Goal: Entertainment & Leisure: Consume media (video, audio)

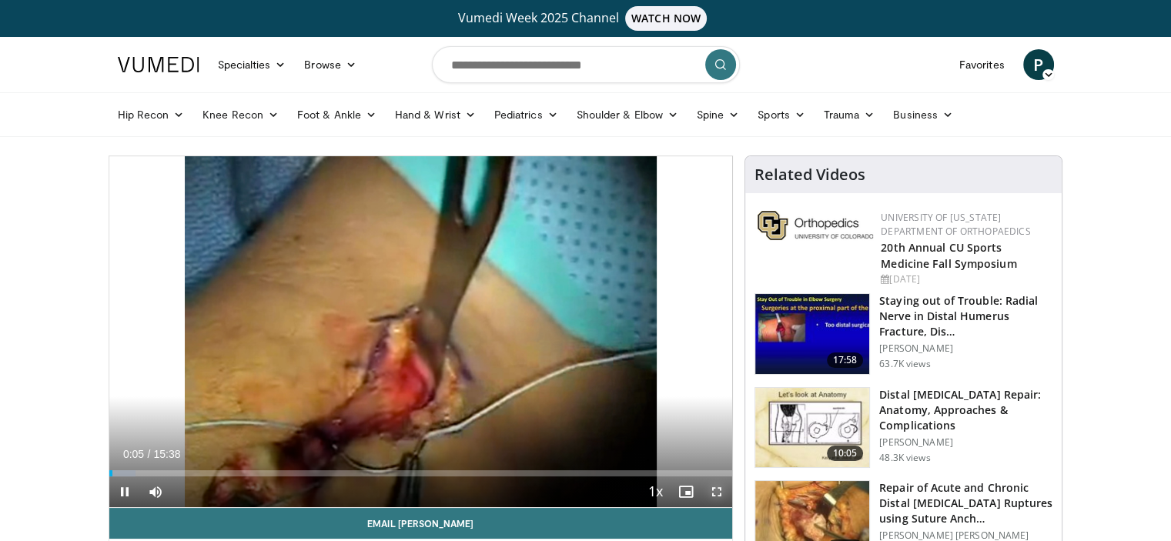
click at [725, 496] on span "Video Player" at bounding box center [716, 491] width 31 height 31
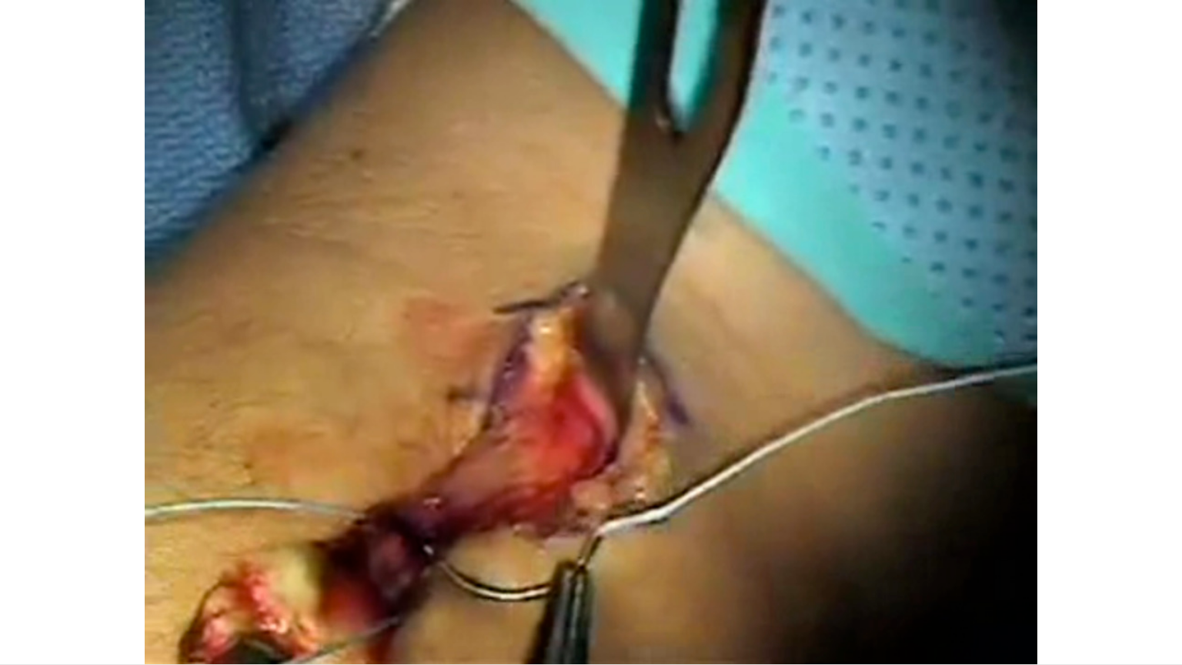
click at [1055, 540] on div "180 seconds Tap to unmute" at bounding box center [591, 332] width 1182 height 664
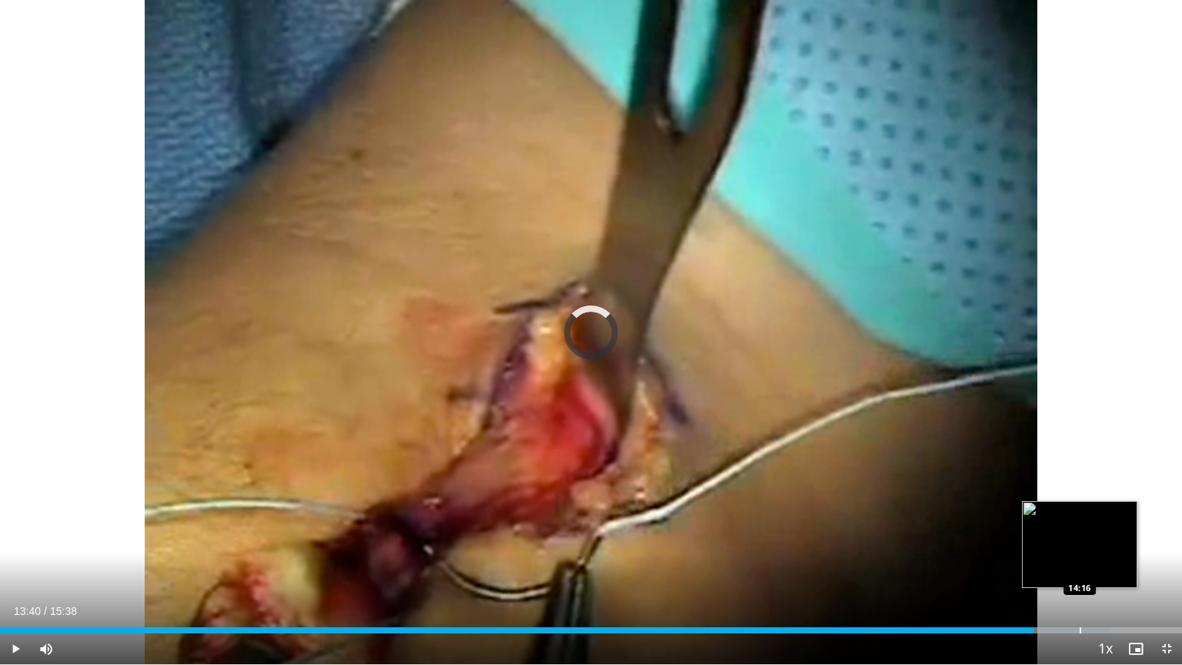
click at [1080, 540] on div "Progress Bar" at bounding box center [1081, 630] width 2 height 6
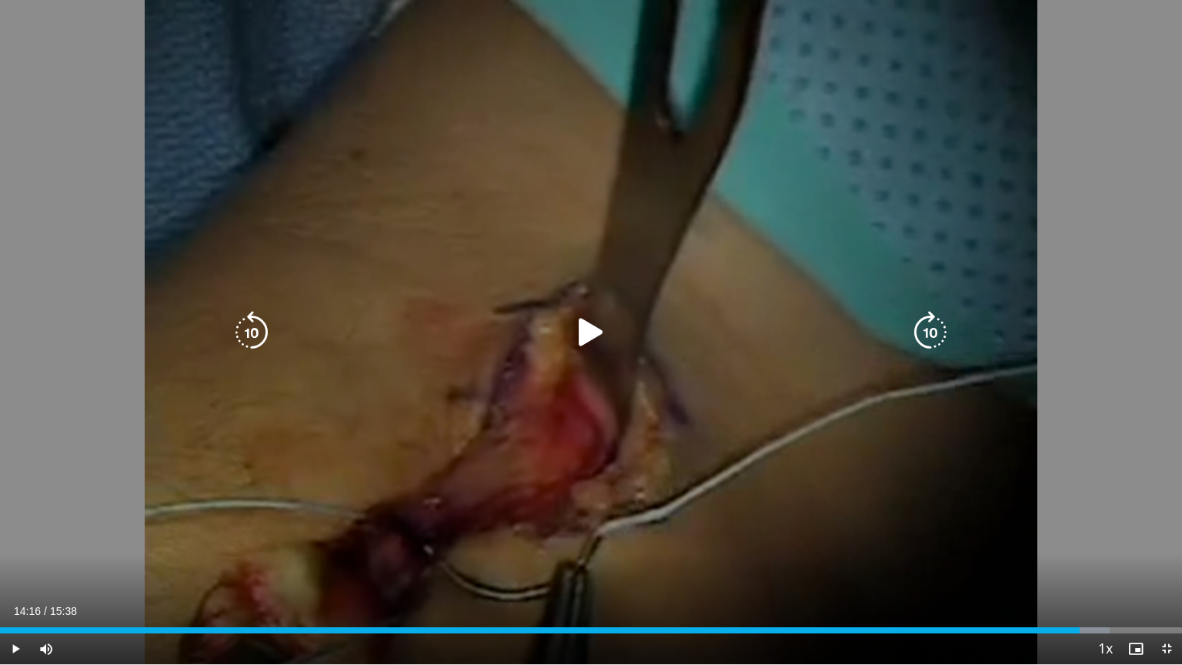
click at [905, 387] on div "180 seconds Tap to unmute" at bounding box center [591, 332] width 1182 height 664
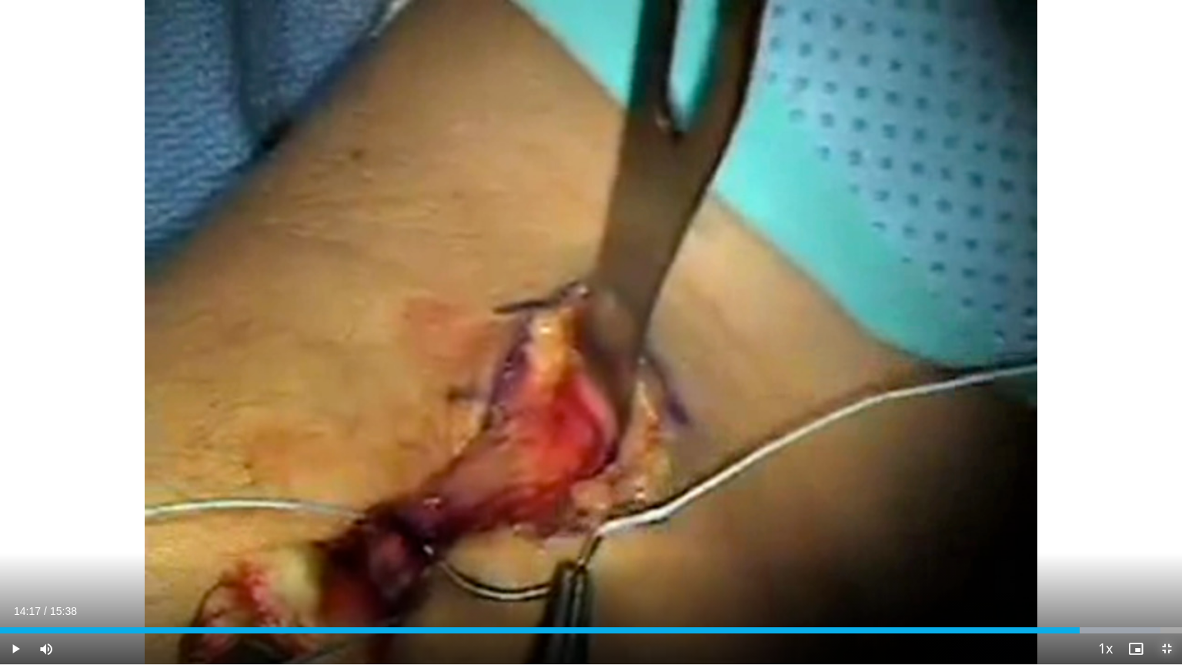
click at [1167, 540] on span "Video Player" at bounding box center [1167, 648] width 31 height 31
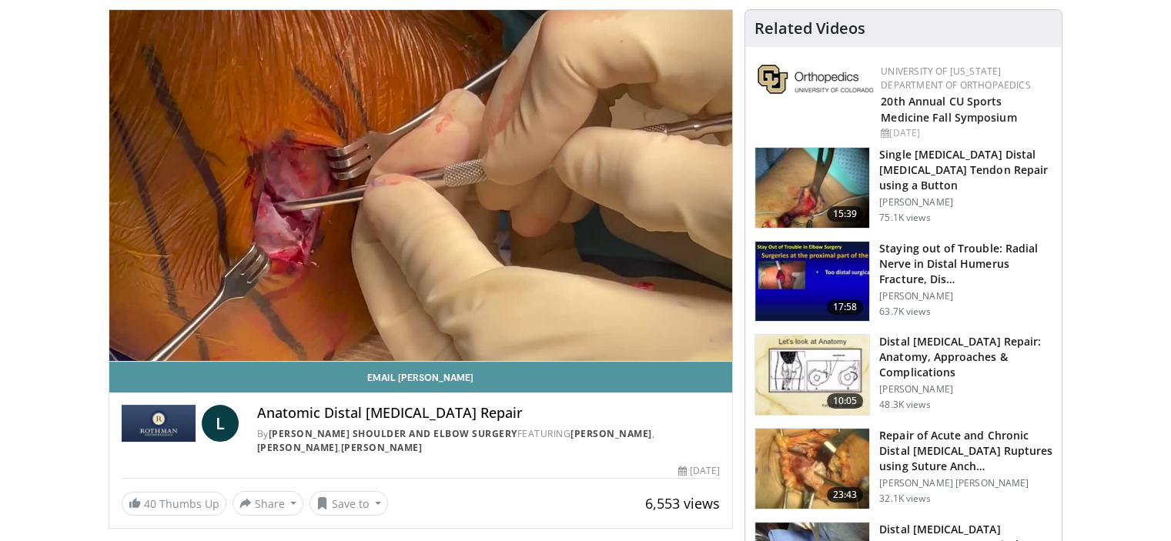
scroll to position [147, 0]
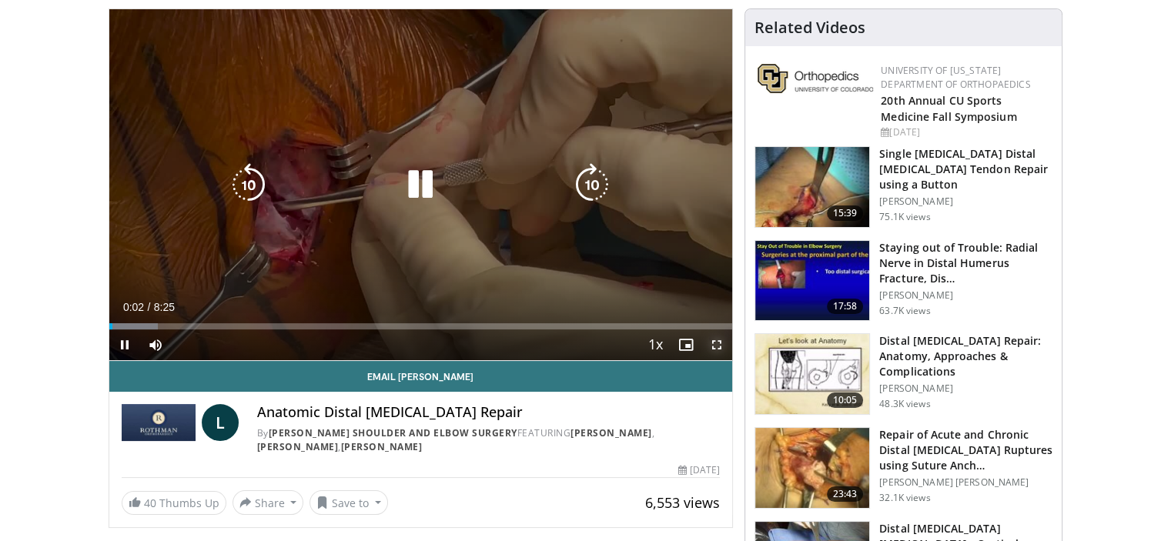
drag, startPoint x: 717, startPoint y: 338, endPoint x: 717, endPoint y: 431, distance: 93.1
click at [717, 338] on span "Video Player" at bounding box center [716, 344] width 31 height 31
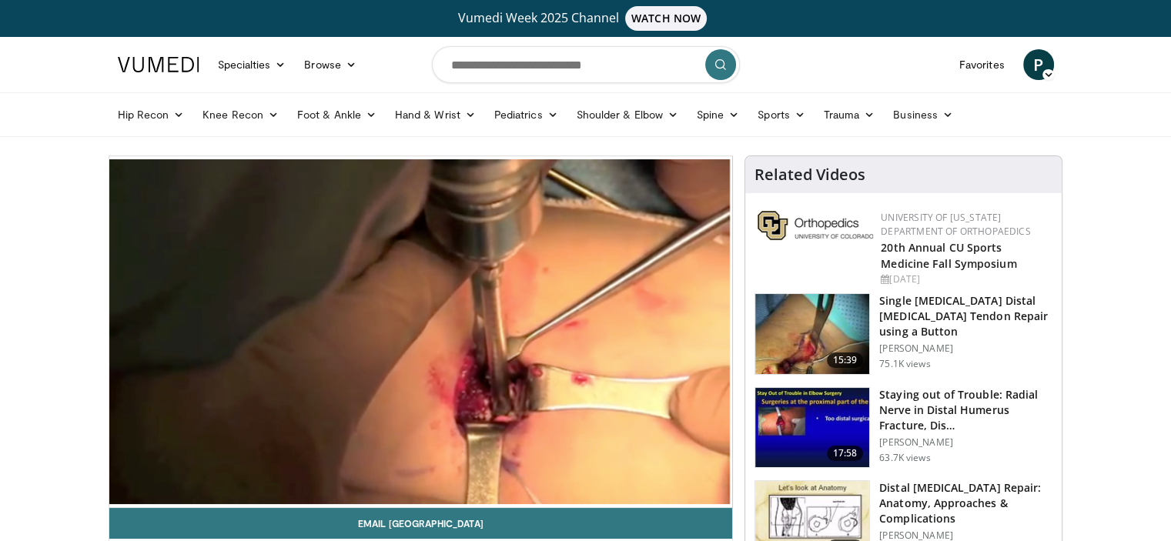
click at [764, 310] on img at bounding box center [812, 334] width 114 height 80
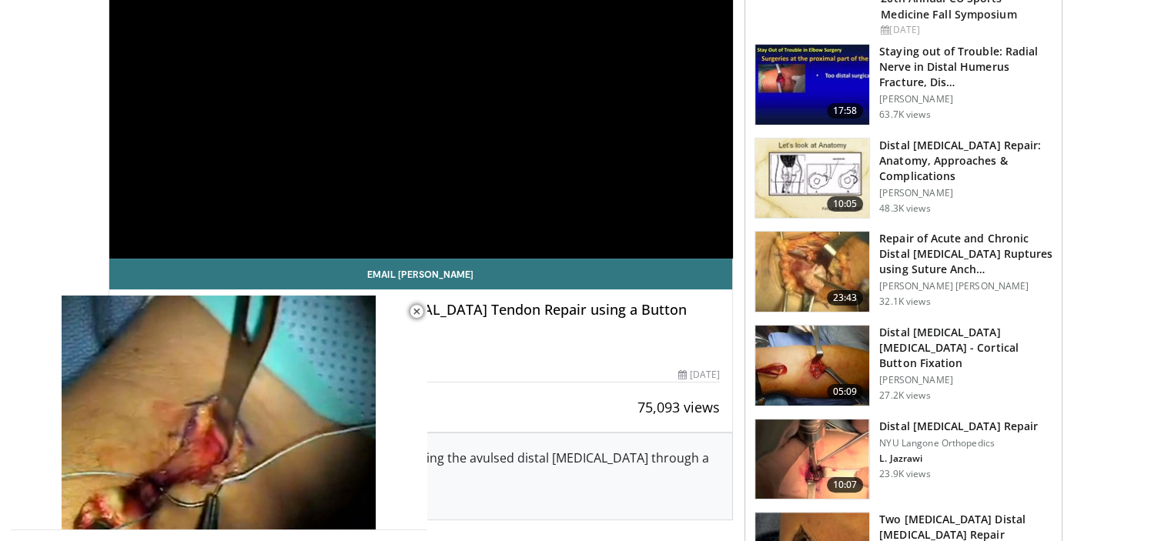
scroll to position [259, 0]
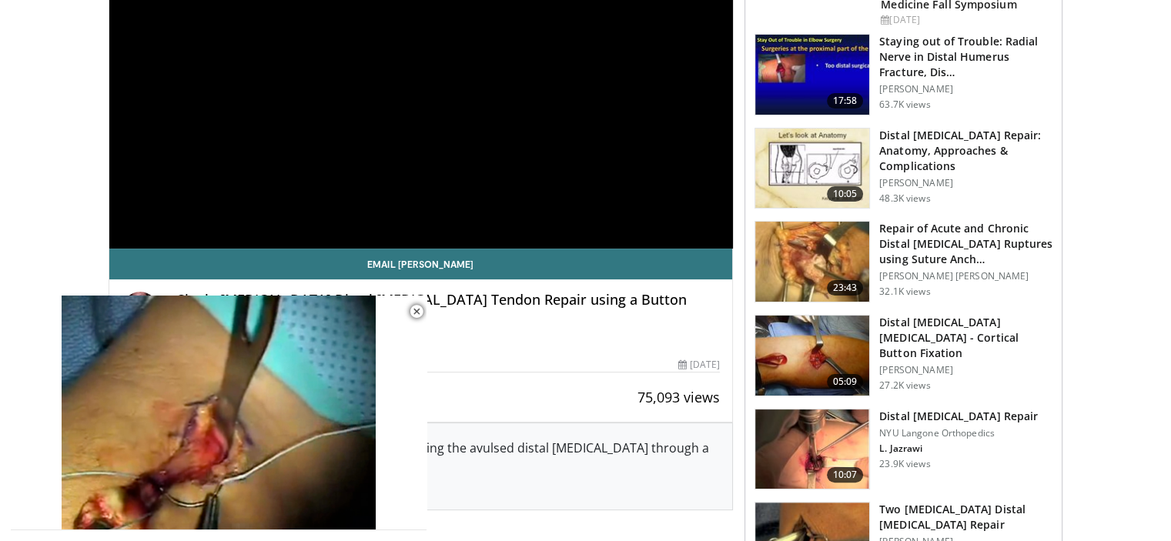
click at [821, 258] on img at bounding box center [812, 262] width 114 height 80
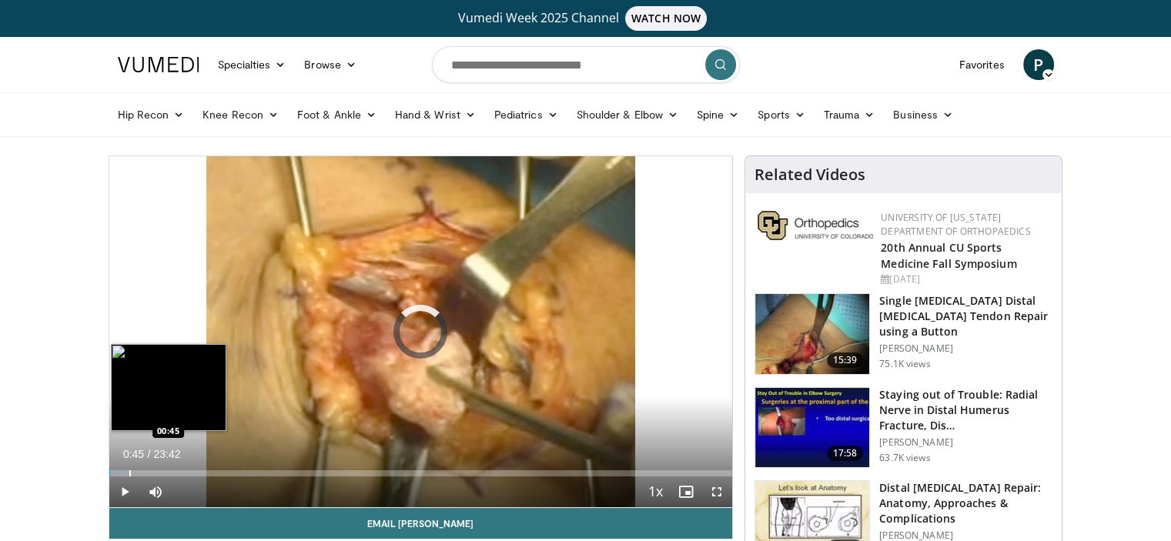
click at [129, 474] on div "Progress Bar" at bounding box center [130, 473] width 2 height 6
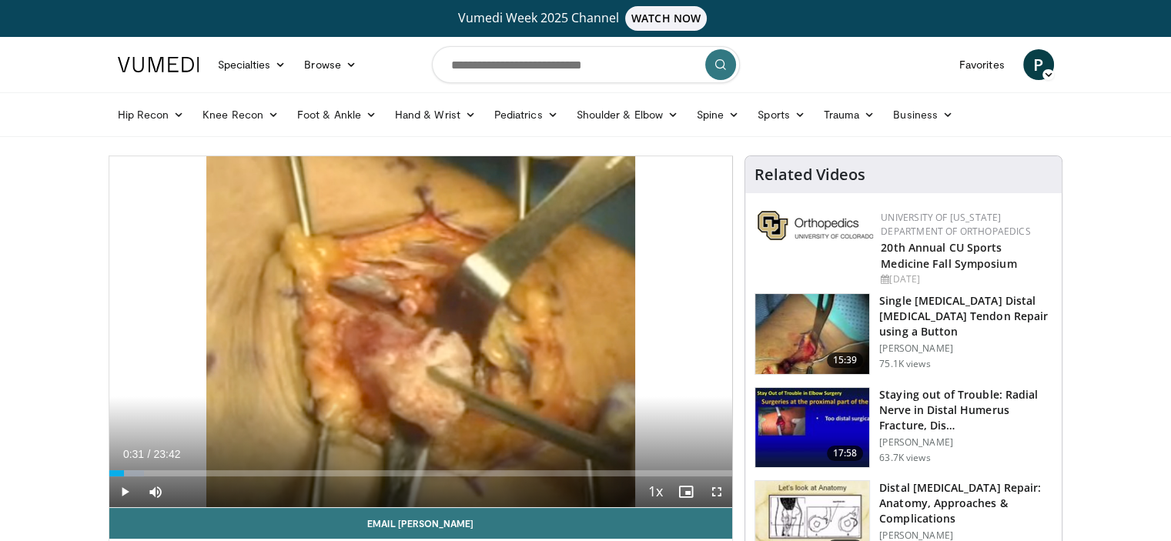
click at [122, 474] on div "Loaded : 5.63% 00:35 00:33" at bounding box center [420, 473] width 623 height 6
click at [717, 491] on span "Video Player" at bounding box center [716, 491] width 31 height 31
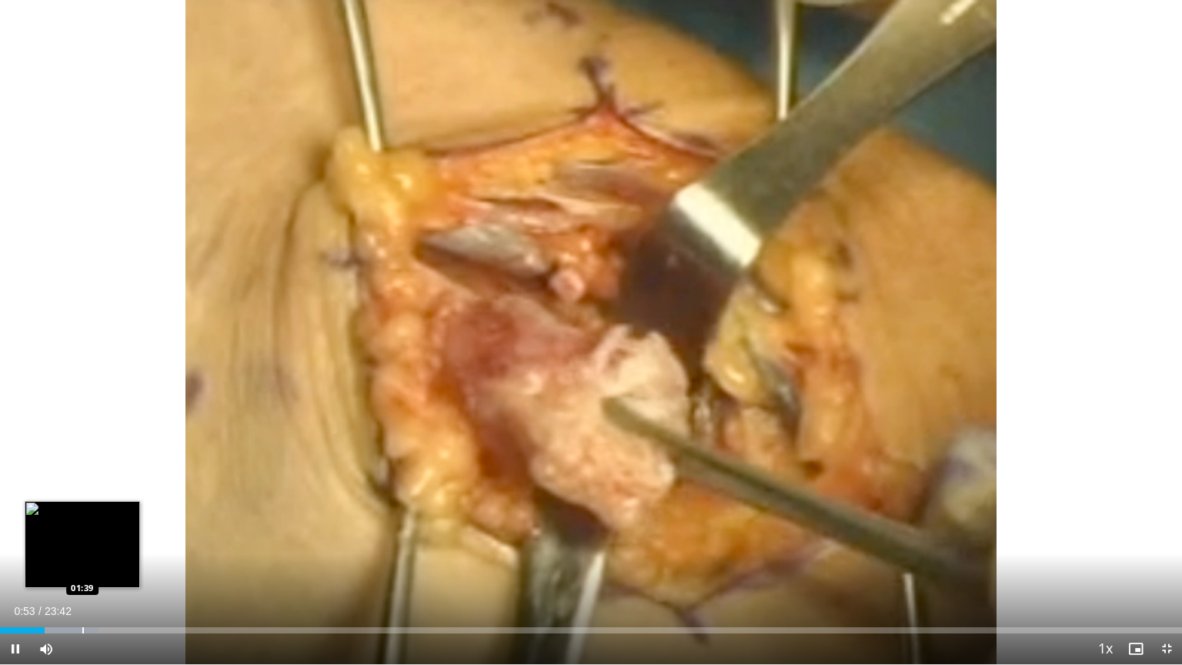
click at [82, 540] on div "Progress Bar" at bounding box center [83, 630] width 2 height 6
drag, startPoint x: 82, startPoint y: 632, endPoint x: 117, endPoint y: 630, distance: 35.5
click at [117, 540] on div "Loaded : 8.36% 01:38 01:41" at bounding box center [591, 630] width 1182 height 6
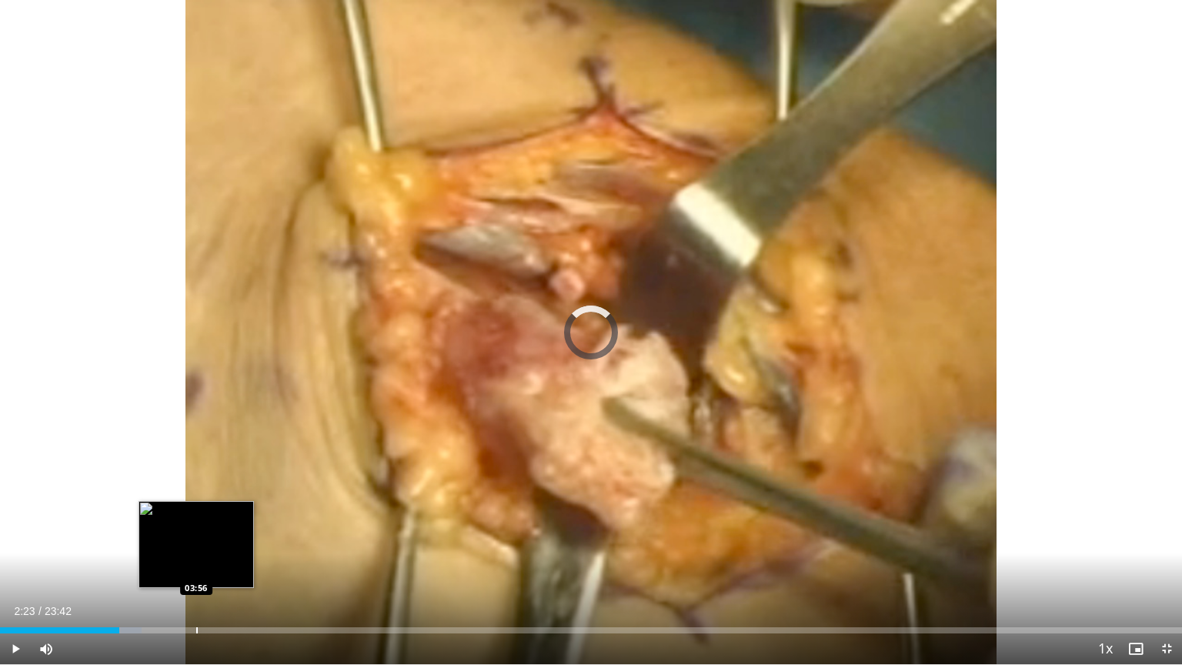
click at [196, 540] on div "Loaded : 11.96% 02:23 03:56" at bounding box center [591, 626] width 1182 height 15
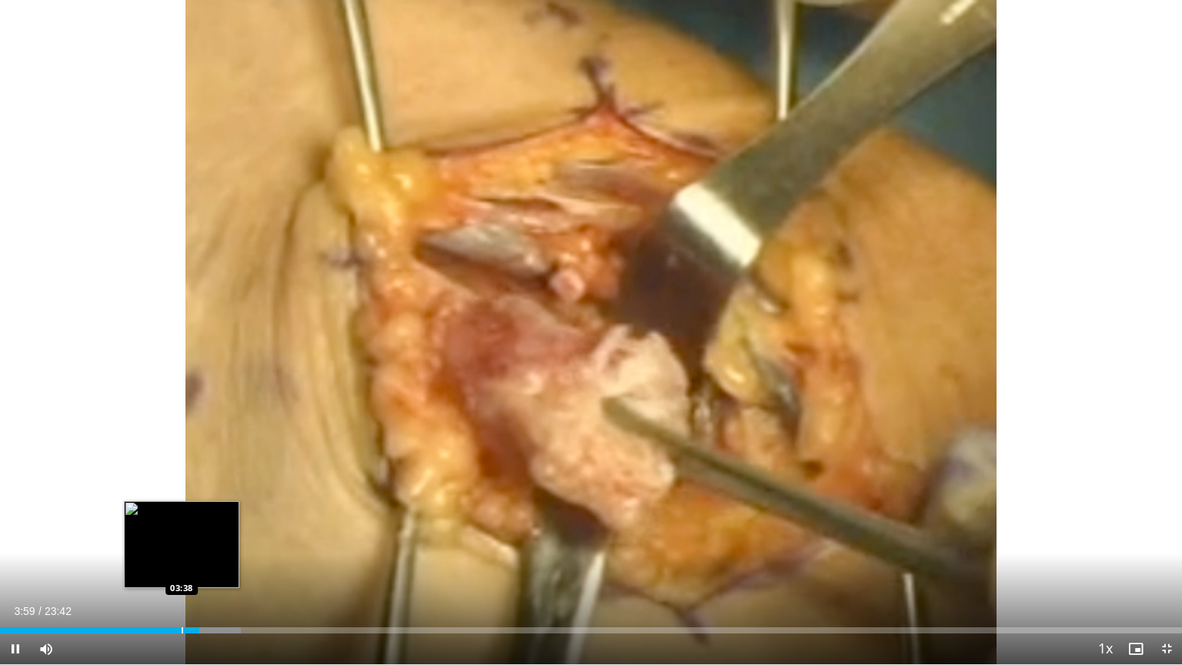
click at [182, 540] on div "Loaded : 20.41% 03:59 03:38" at bounding box center [591, 626] width 1182 height 15
click at [171, 540] on div "Progress Bar" at bounding box center [172, 630] width 2 height 6
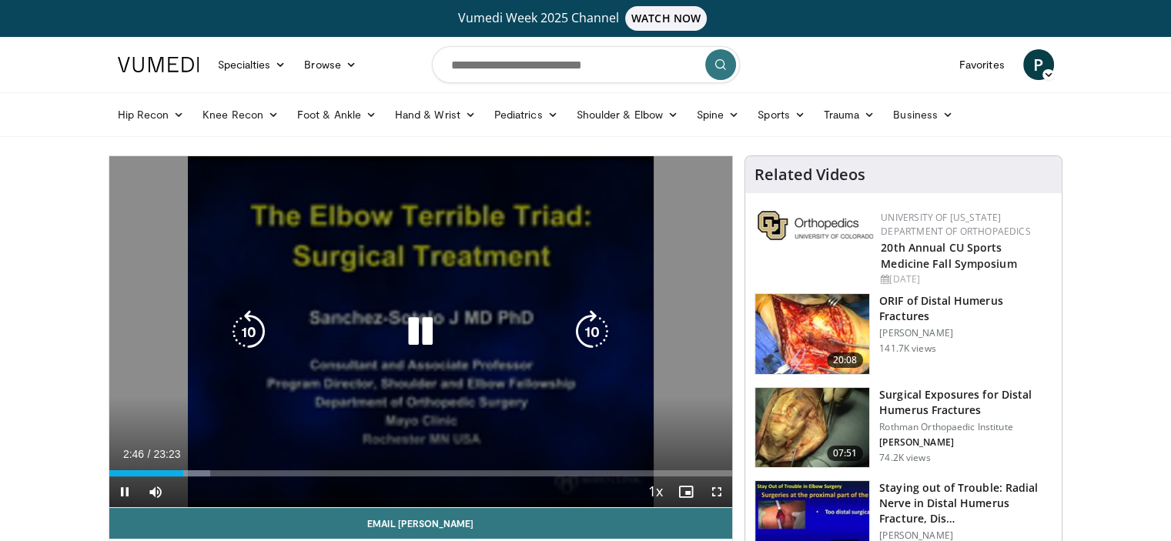
click at [429, 343] on icon "Video Player" at bounding box center [420, 331] width 43 height 43
